Goal: Information Seeking & Learning: Learn about a topic

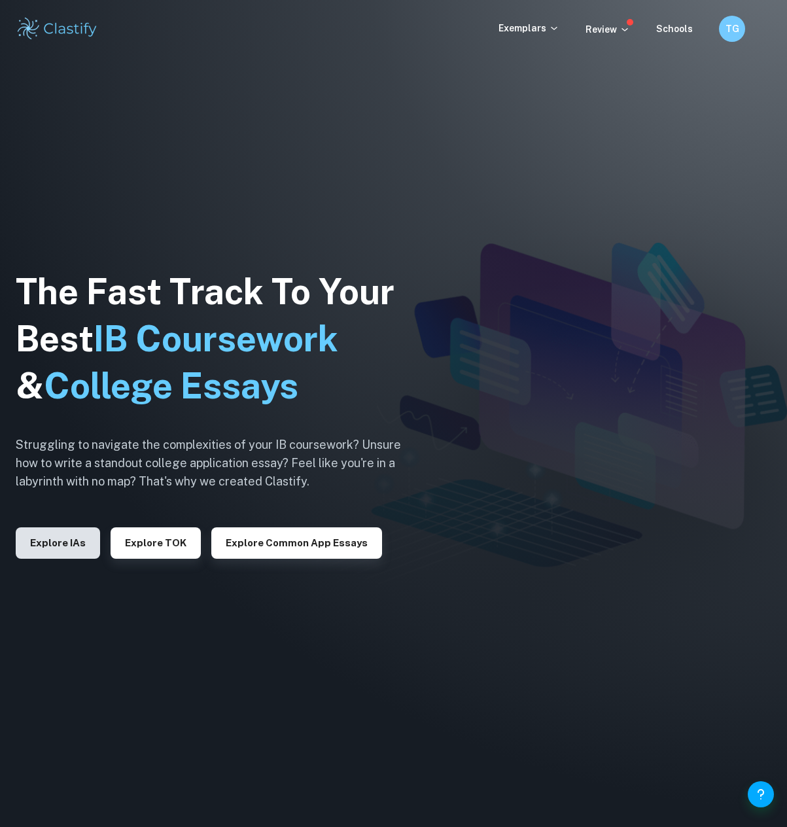
click at [74, 552] on button "Explore IAs" at bounding box center [58, 542] width 84 height 31
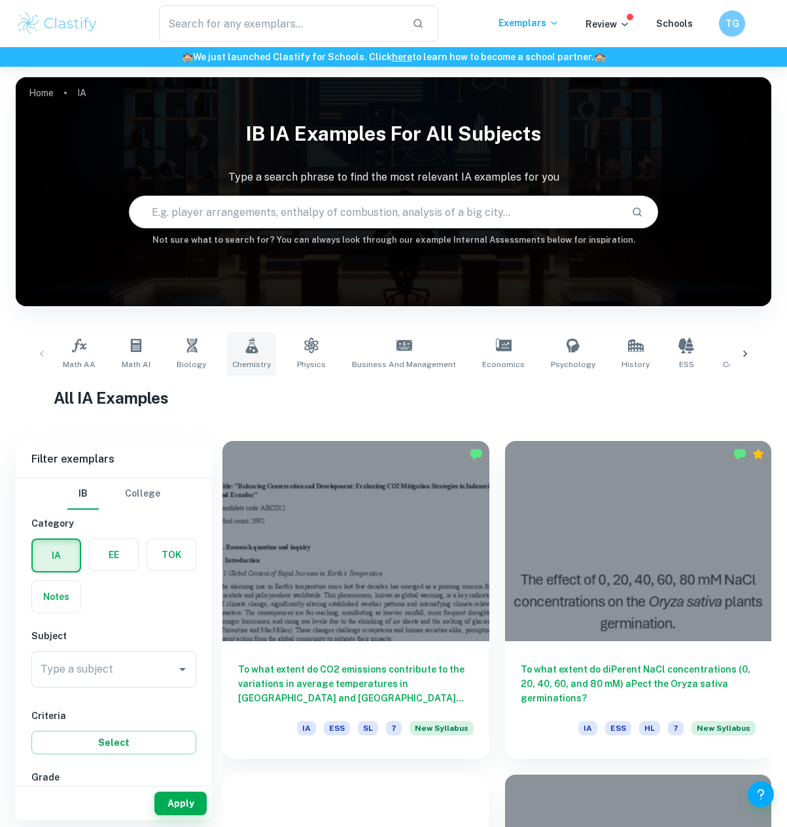
click at [239, 366] on span "Chemistry" at bounding box center [251, 364] width 39 height 12
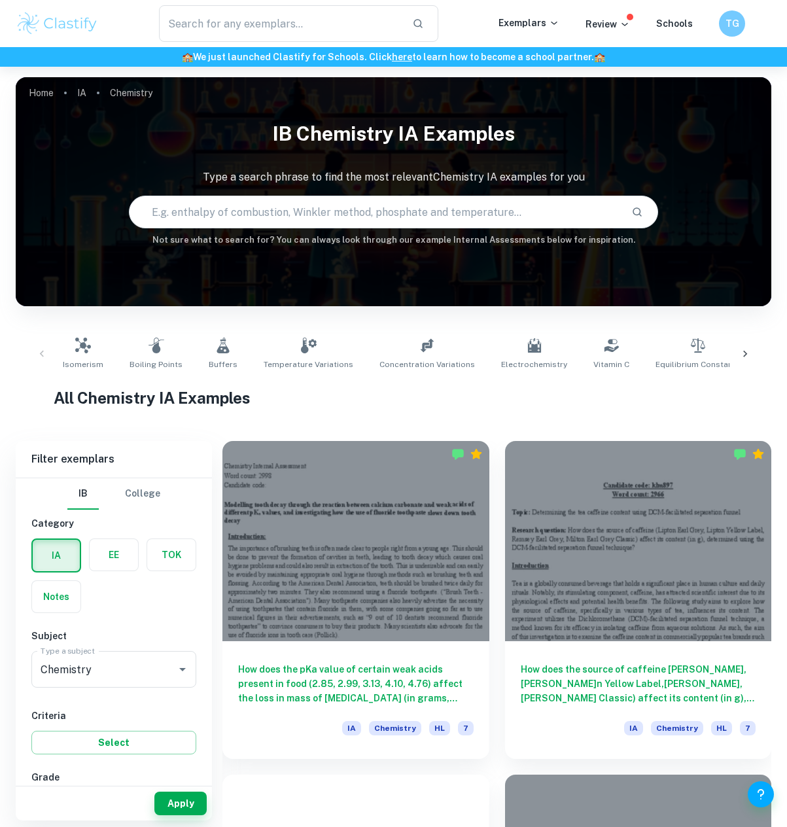
click at [337, 207] on input "text" at bounding box center [374, 212] width 491 height 37
type input "Caffeine"
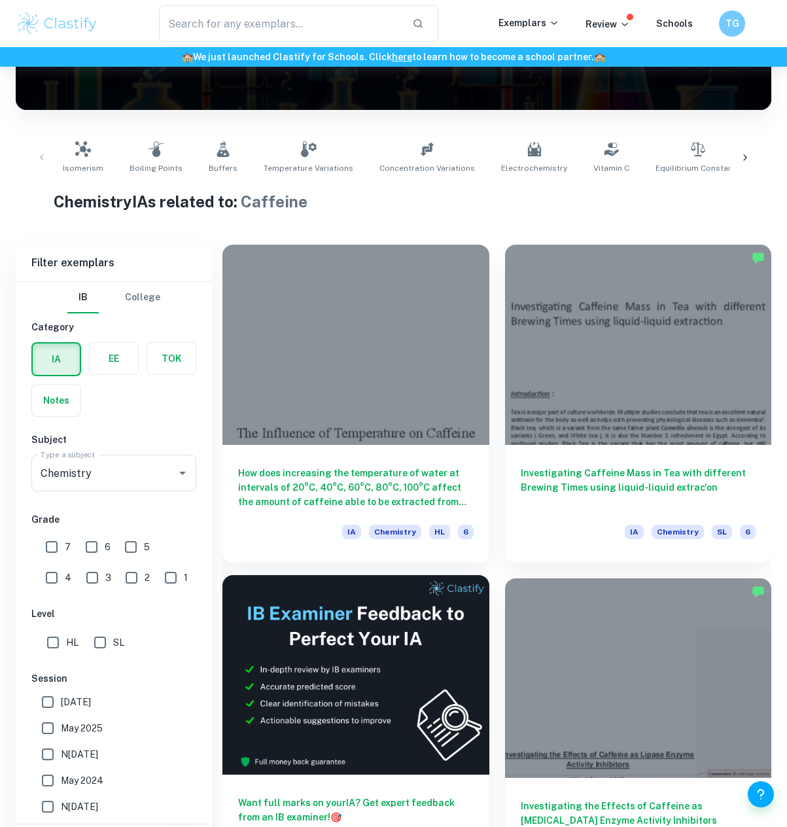
scroll to position [327, 0]
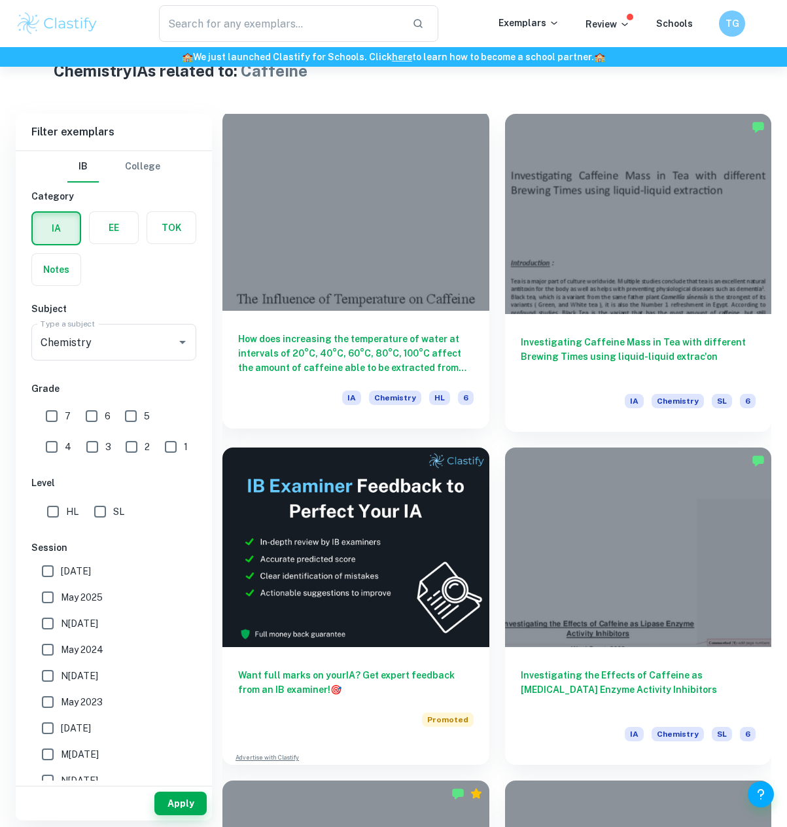
click at [390, 325] on div "How does increasing the temperature of water at intervals of 20°C, 40°C, 60°C, …" at bounding box center [355, 370] width 267 height 118
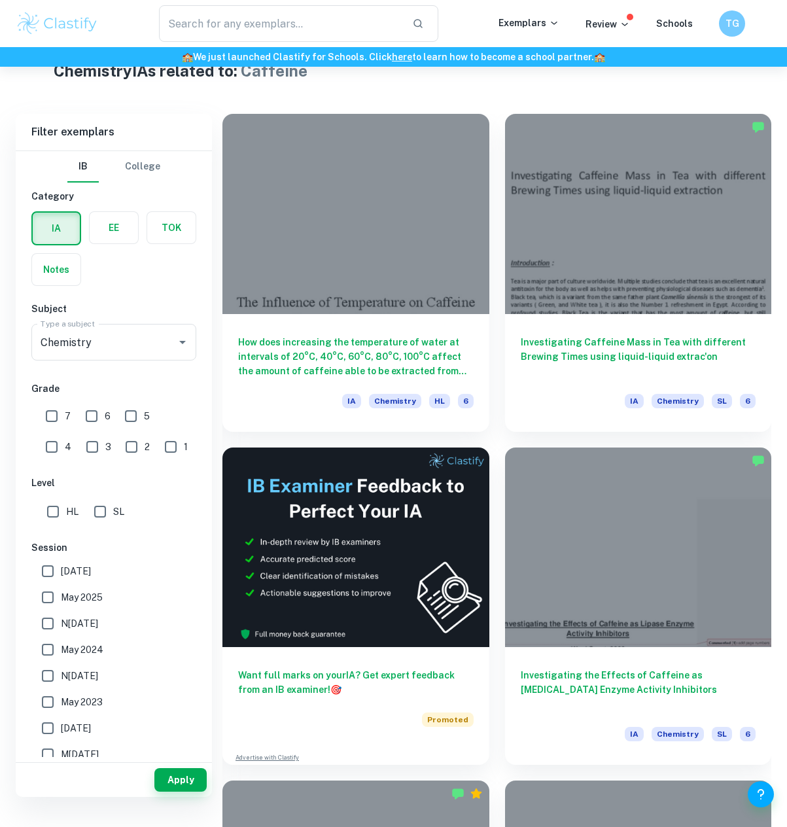
scroll to position [328, 0]
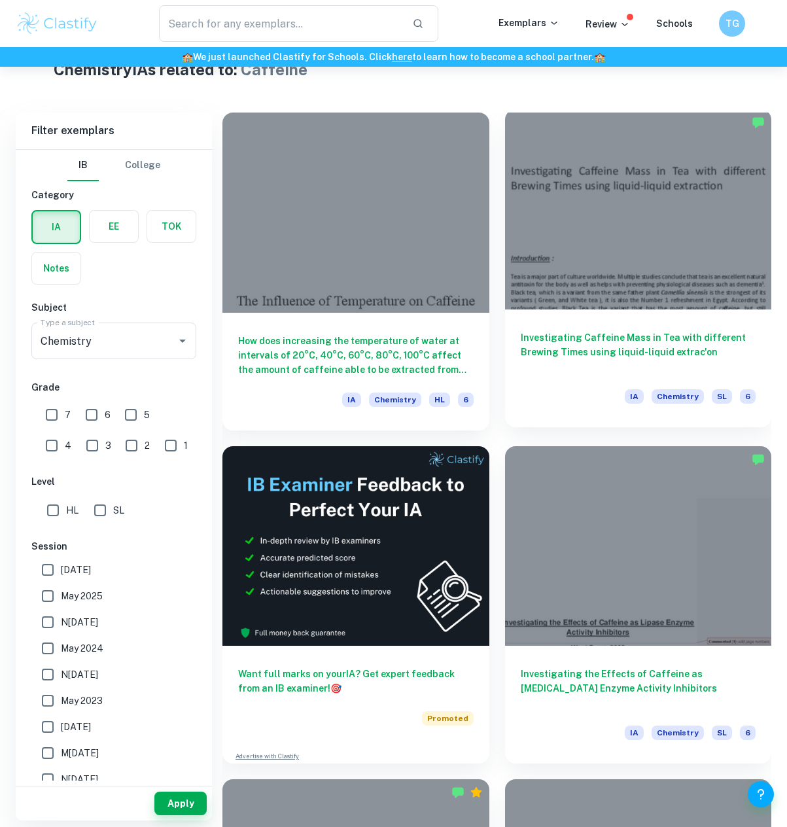
click at [686, 305] on div at bounding box center [638, 209] width 267 height 200
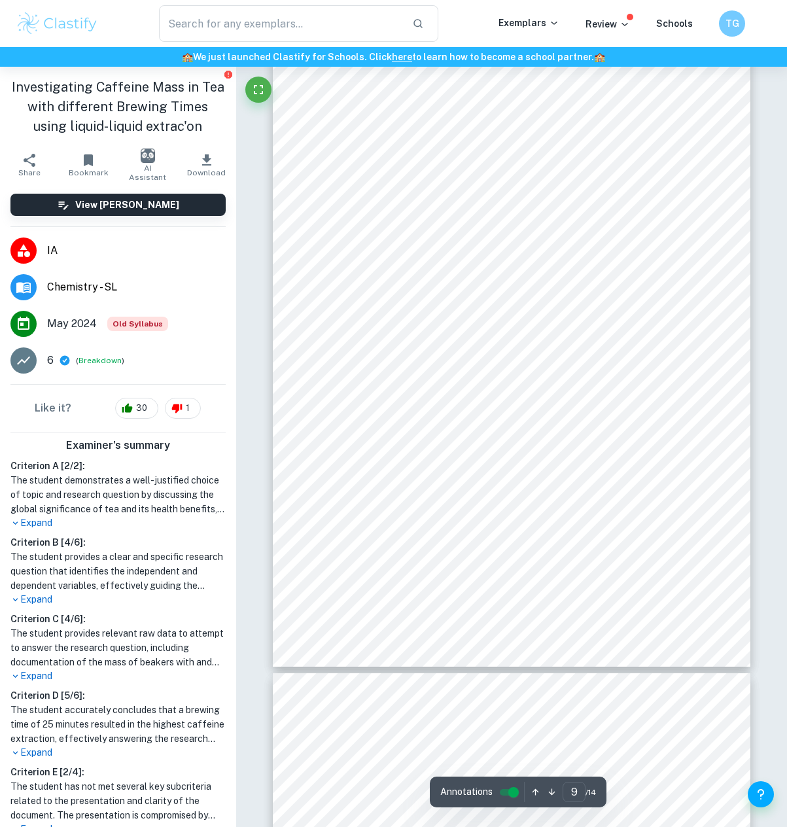
scroll to position [5101, 0]
click at [526, 295] on div "9 Percentage uncertainty : ýýýýýýÿýýý ÿýýýýÿýýýÿÿ = 8)?9@A2.)AB C92D8@9E 62789 …" at bounding box center [512, 363] width 478 height 619
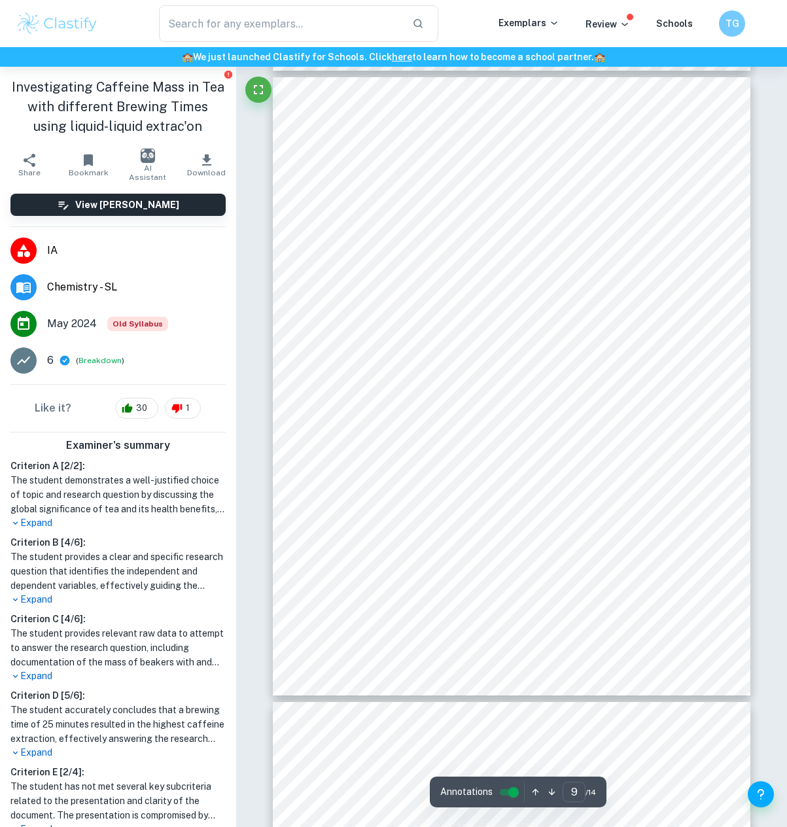
scroll to position [5035, 0]
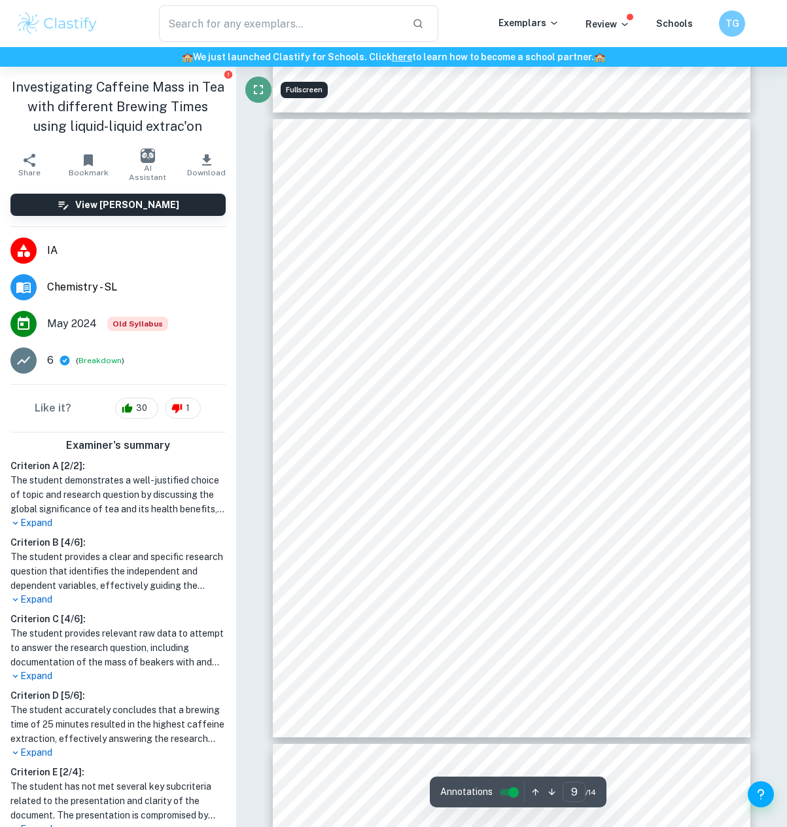
click at [264, 92] on icon "Fullscreen" at bounding box center [258, 90] width 16 height 16
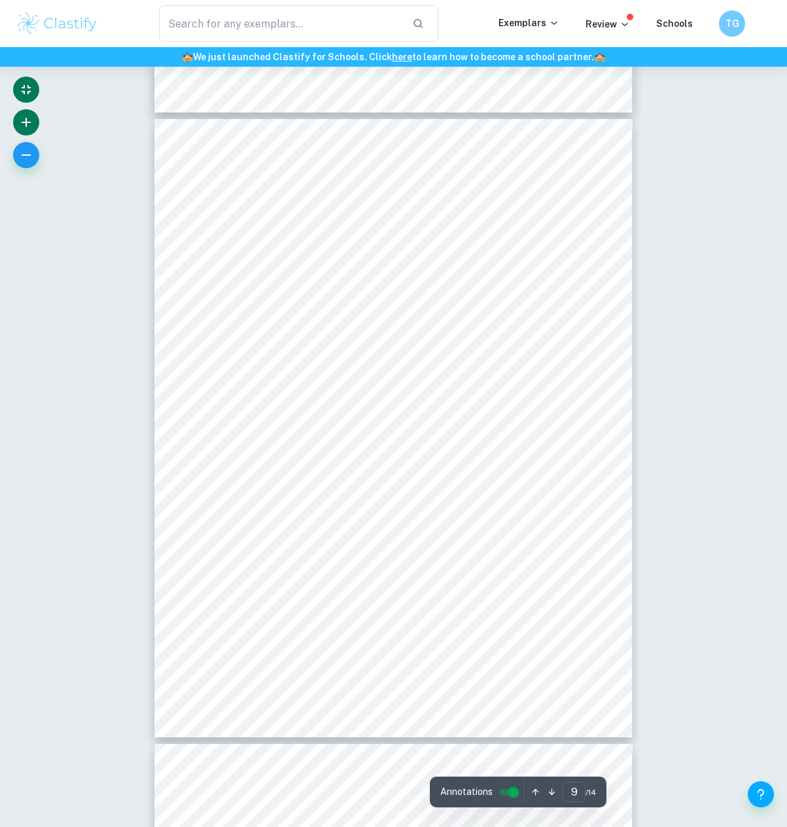
click at [26, 121] on icon "button" at bounding box center [26, 122] width 9 height 9
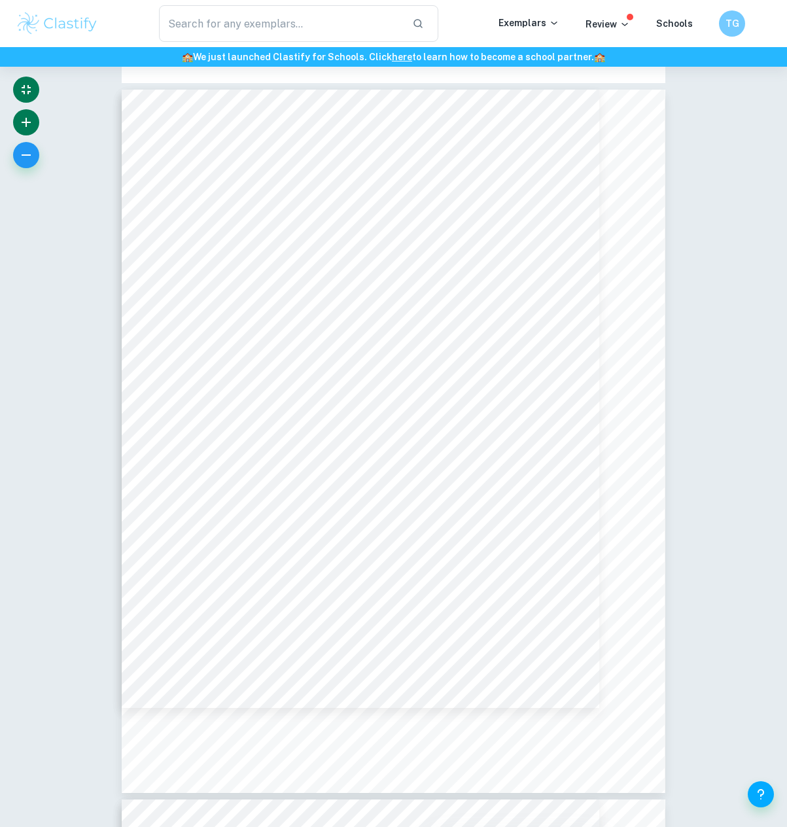
click at [26, 121] on icon "button" at bounding box center [26, 122] width 9 height 9
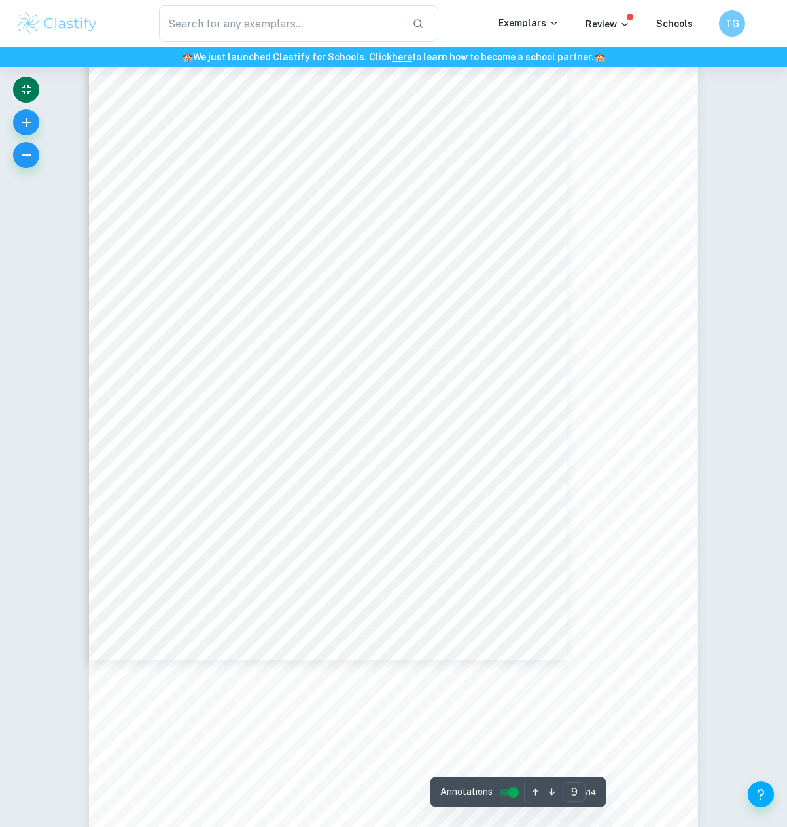
scroll to position [6474, 0]
click at [32, 119] on icon "button" at bounding box center [26, 122] width 16 height 16
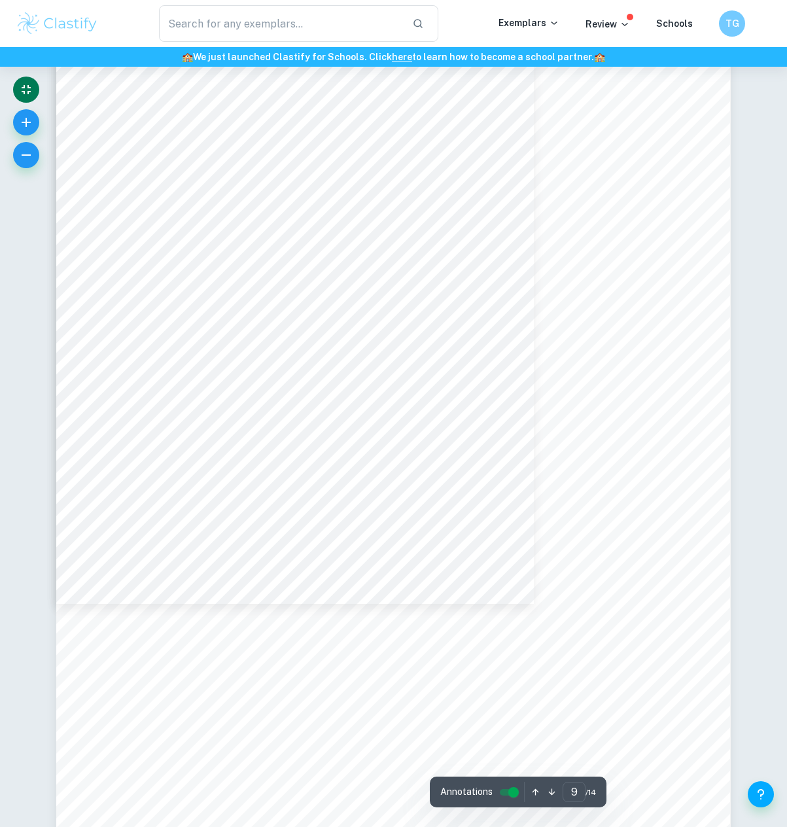
scroll to position [7193, 0]
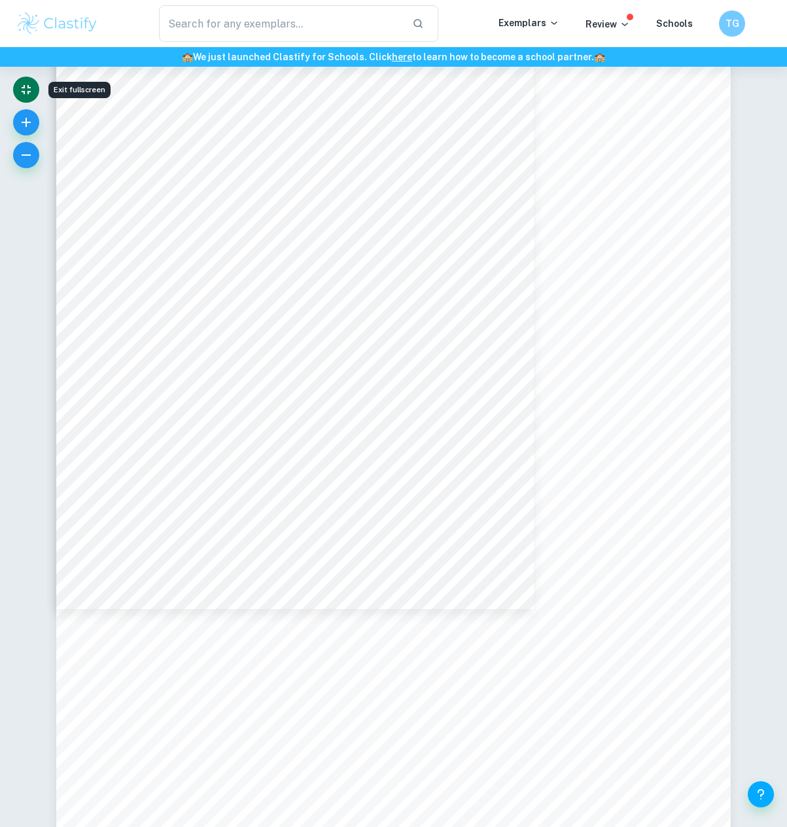
click at [30, 97] on icon "Exit fullscreen" at bounding box center [26, 90] width 16 height 16
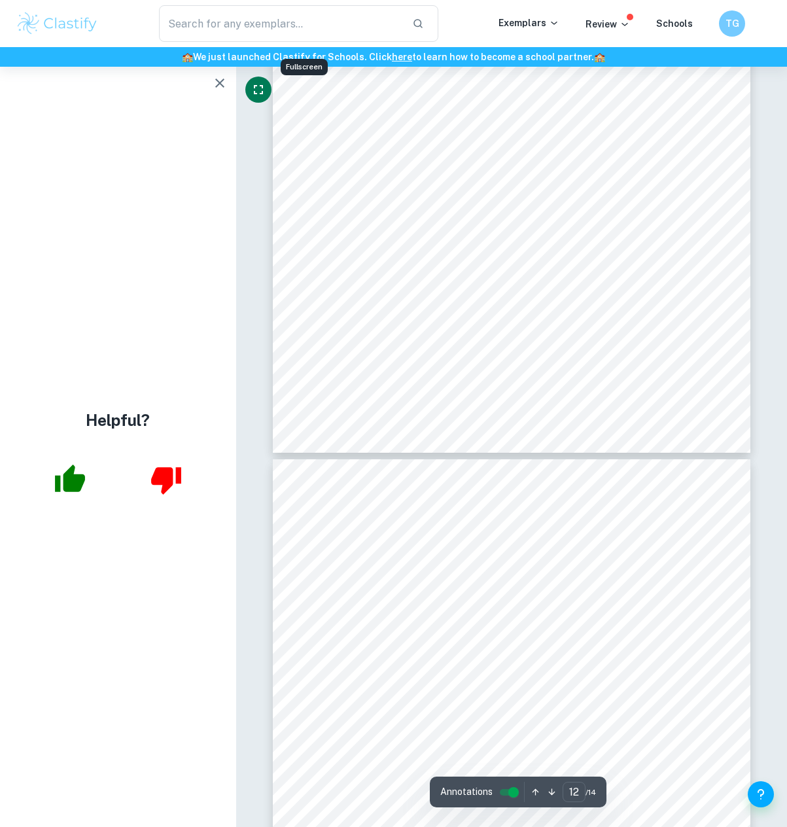
scroll to position [7170, 0]
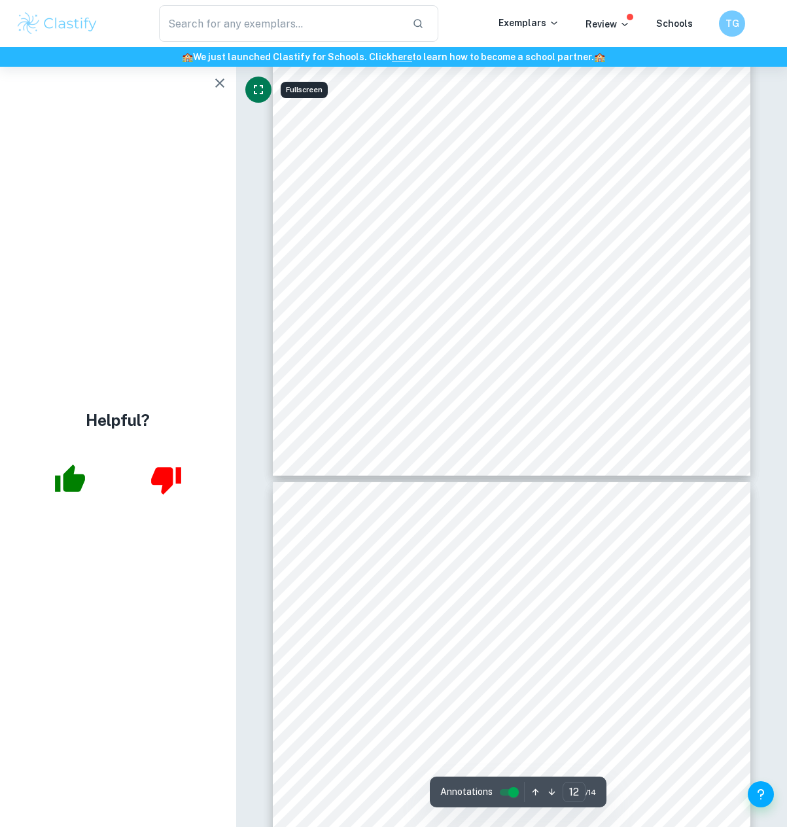
click at [218, 79] on icon "button" at bounding box center [220, 83] width 16 height 16
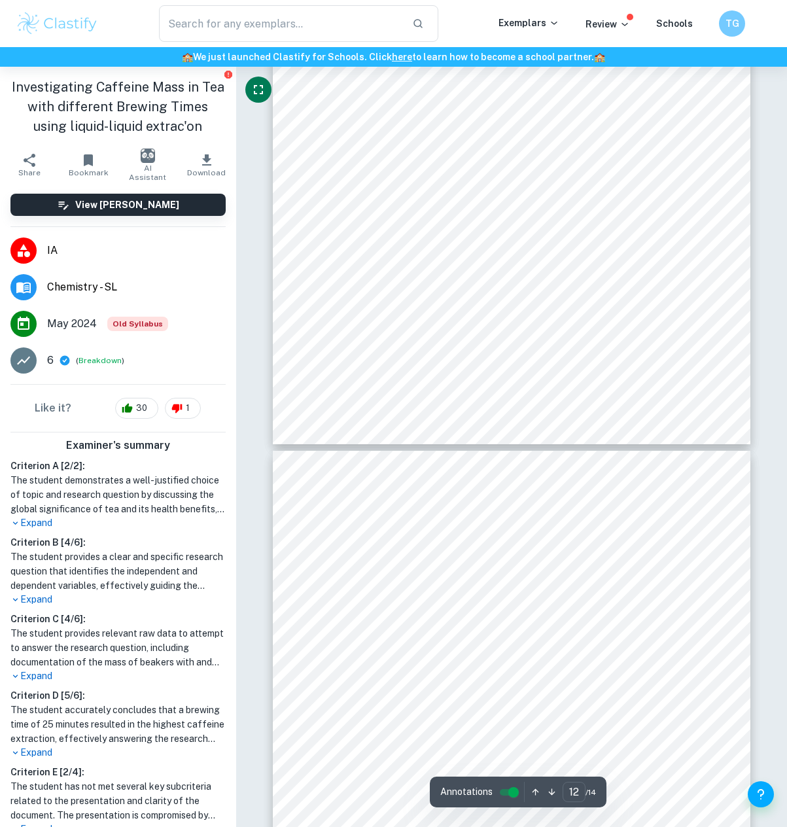
type input "13"
